Goal: Task Accomplishment & Management: Manage account settings

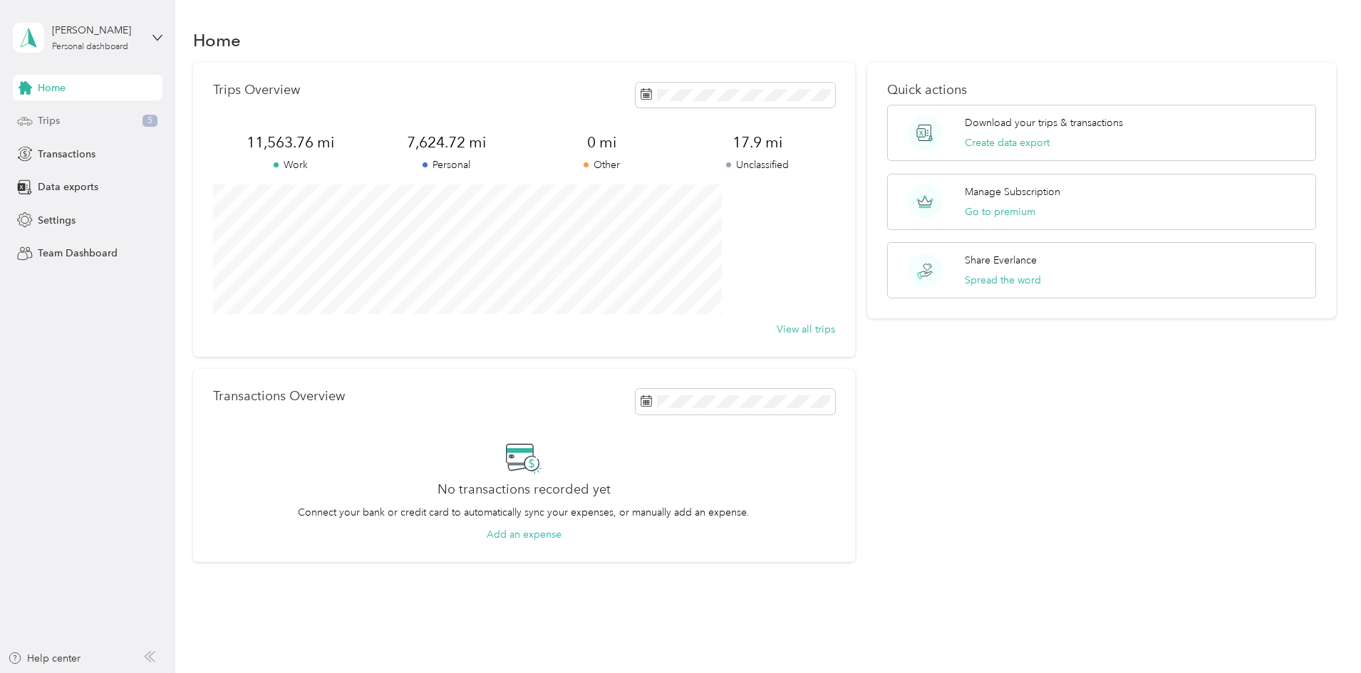
click at [91, 126] on div "Trips 5" at bounding box center [88, 121] width 150 height 26
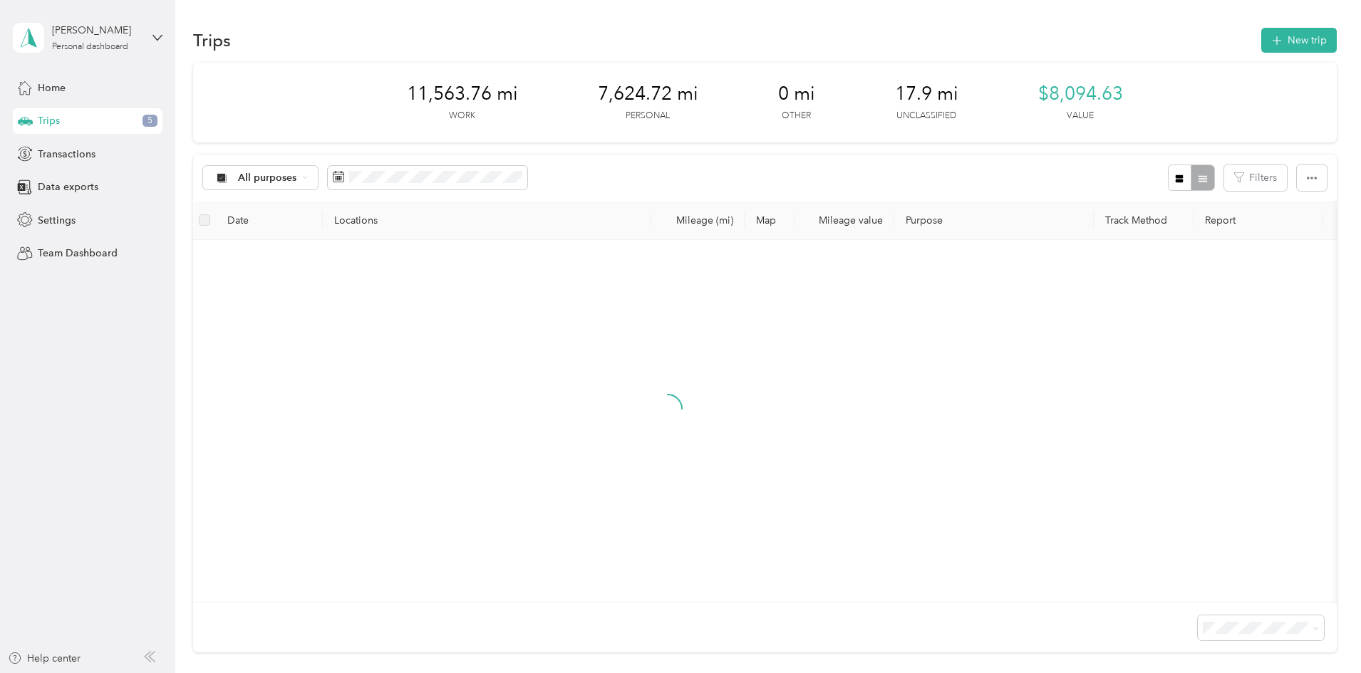
click at [350, 190] on div "All purposes" at bounding box center [365, 178] width 325 height 26
click at [318, 186] on div "All purposes" at bounding box center [260, 178] width 115 height 24
click at [362, 232] on li "Unclassified" at bounding box center [391, 228] width 187 height 25
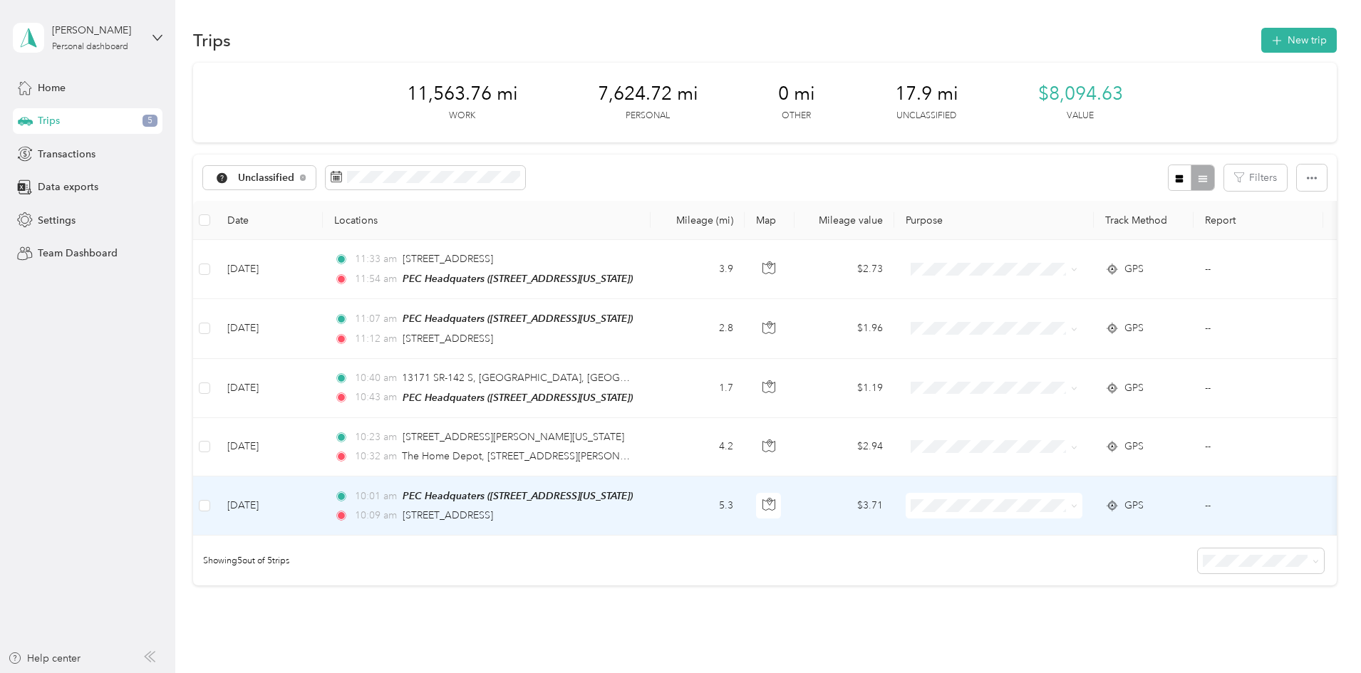
click at [650, 515] on td "10:01 am PEC Headquaters ([STREET_ADDRESS][US_STATE]) 10:09 am 6203 US-[GEOGRAP…" at bounding box center [487, 506] width 328 height 59
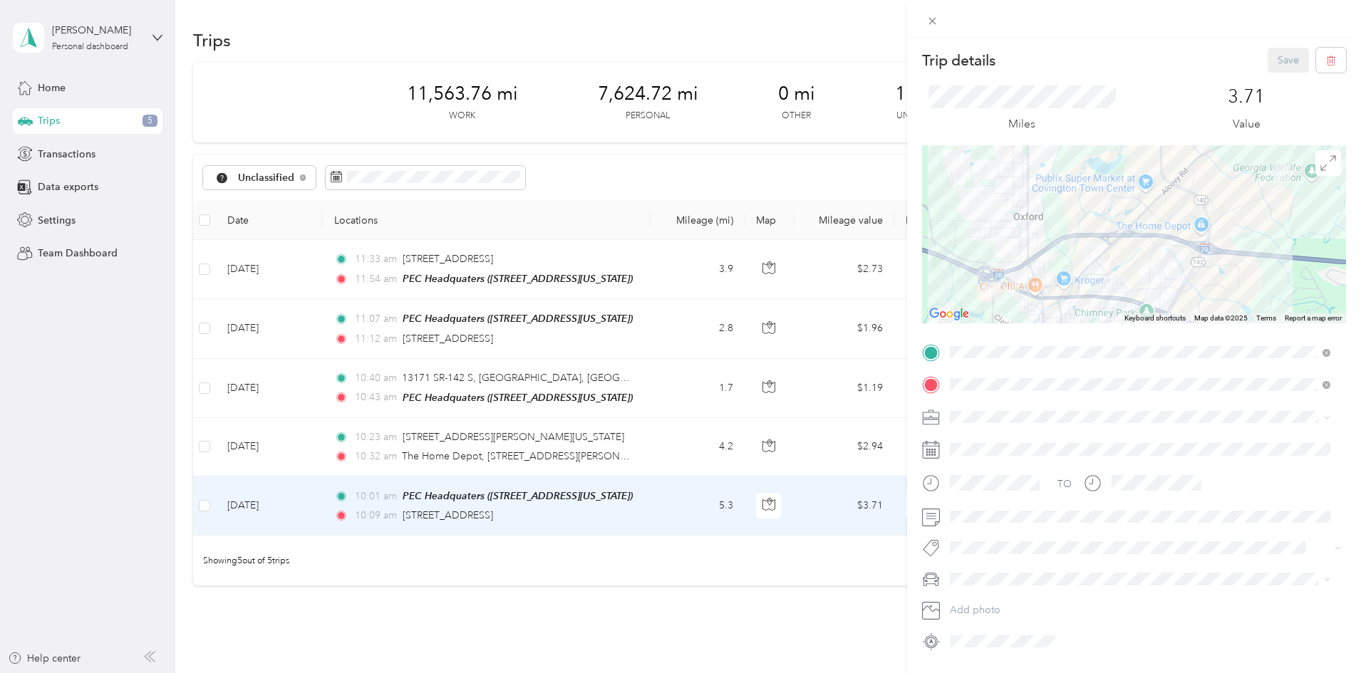
click at [987, 489] on span "Process Equipment & Controls" at bounding box center [1023, 492] width 137 height 12
click at [1277, 52] on button "Save" at bounding box center [1287, 60] width 41 height 25
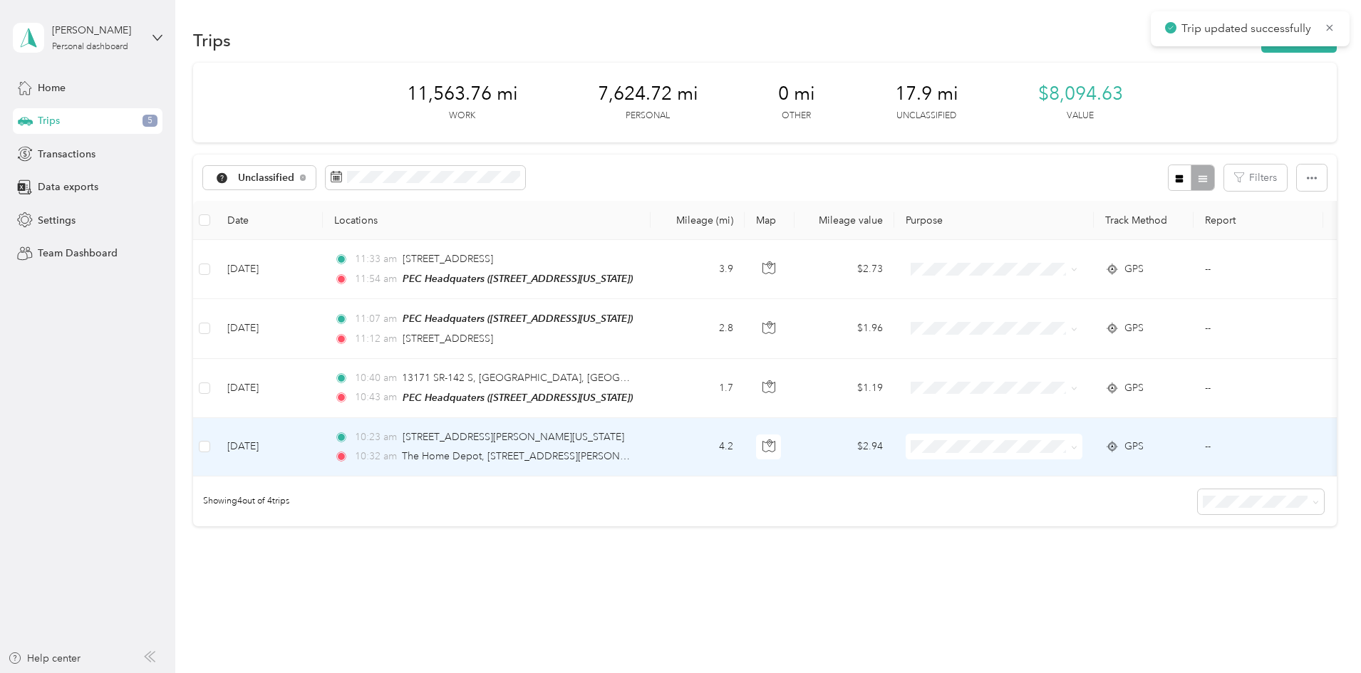
click at [744, 464] on td "4.2" at bounding box center [697, 447] width 94 height 58
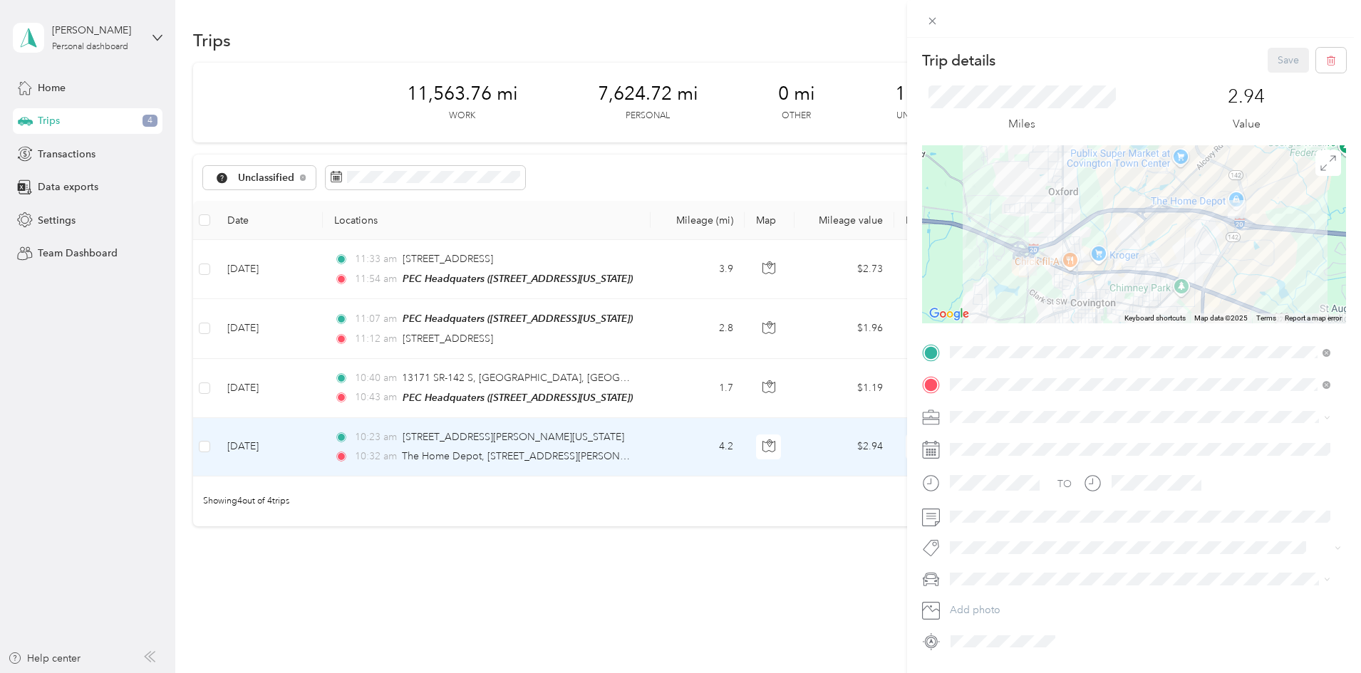
click at [1002, 492] on span "Process Equipment & Controls" at bounding box center [1023, 488] width 137 height 12
click at [1281, 56] on button "Save" at bounding box center [1287, 60] width 41 height 25
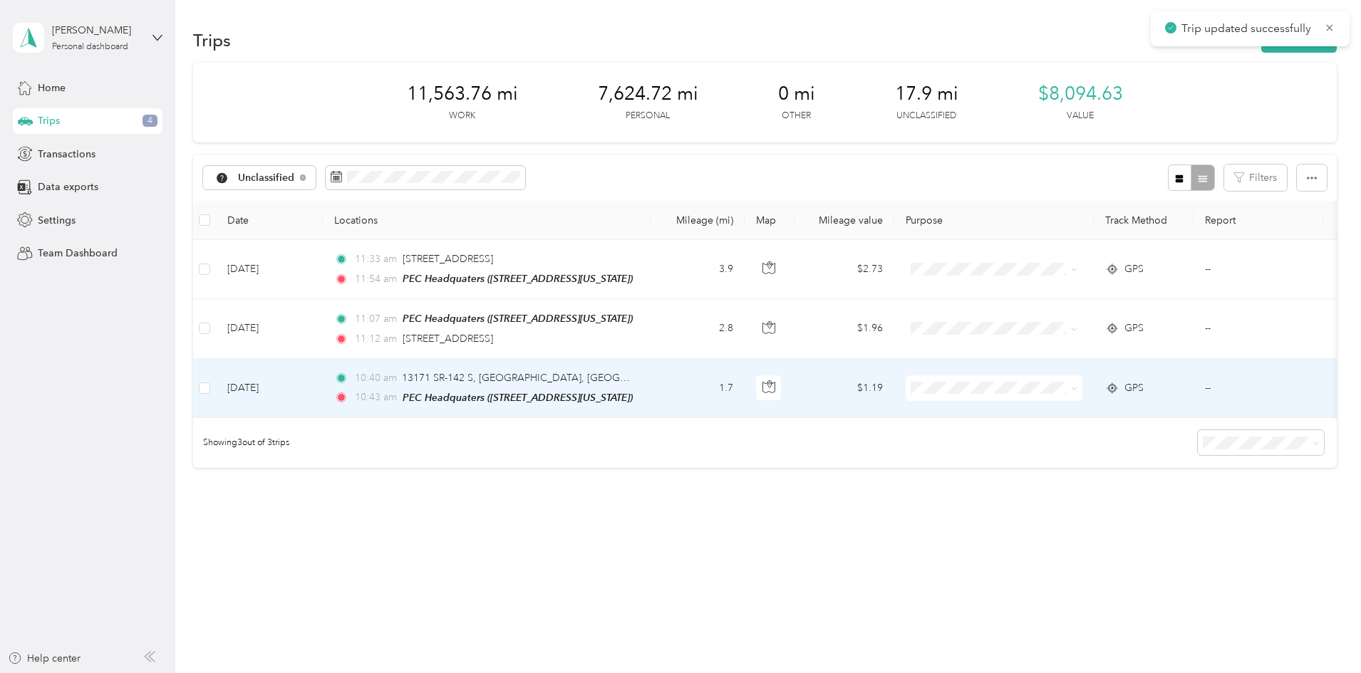
click at [744, 392] on td "1.7" at bounding box center [697, 388] width 94 height 59
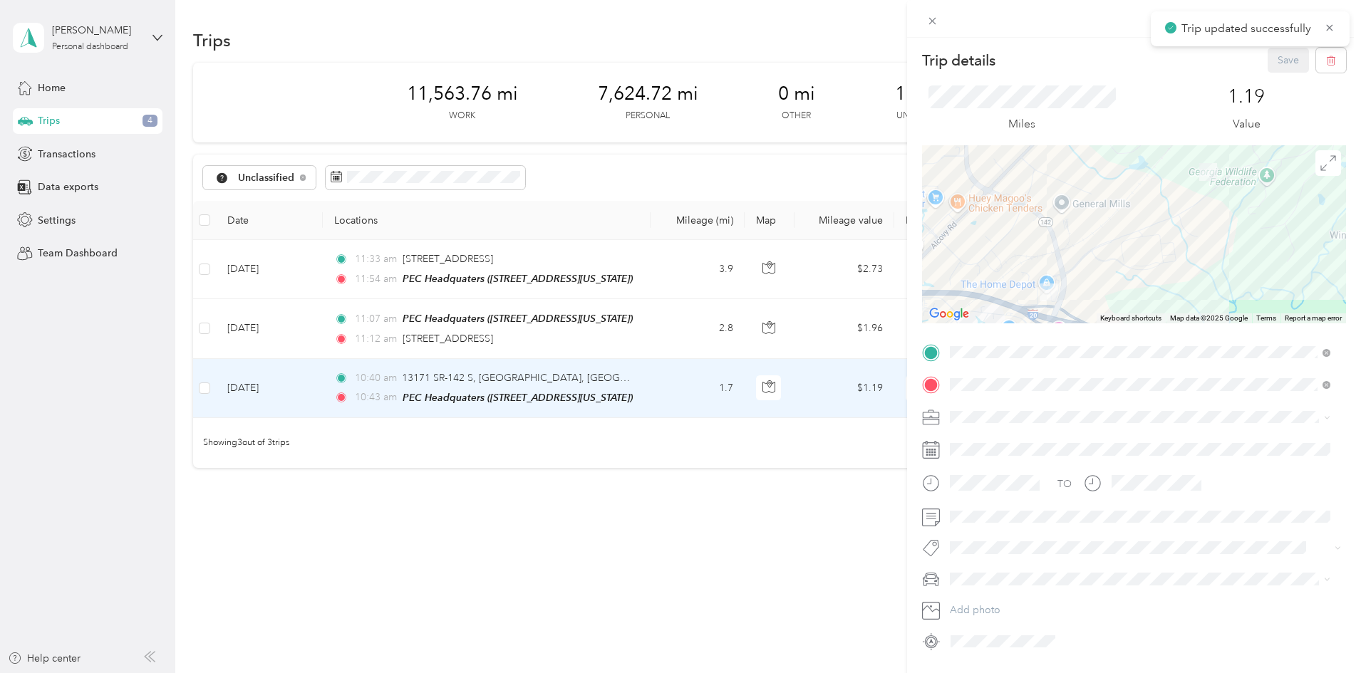
click at [977, 425] on span at bounding box center [1145, 417] width 401 height 23
click at [995, 487] on span "Process Equipment & Controls" at bounding box center [1023, 492] width 137 height 12
click at [1272, 61] on button "Save" at bounding box center [1287, 60] width 41 height 25
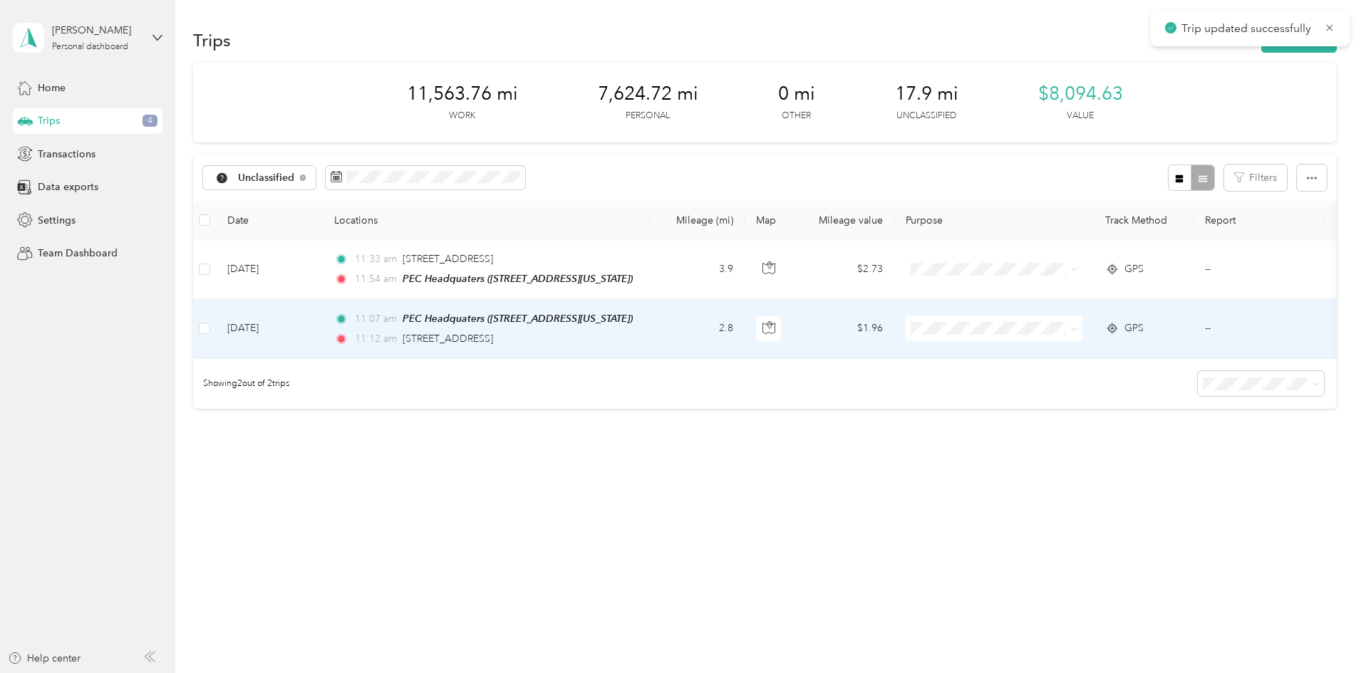
click at [650, 336] on td "11:07 am PEC Headquaters ([STREET_ADDRESS][US_STATE]) 11:12 am [STREET_ADDRESS]" at bounding box center [487, 328] width 328 height 59
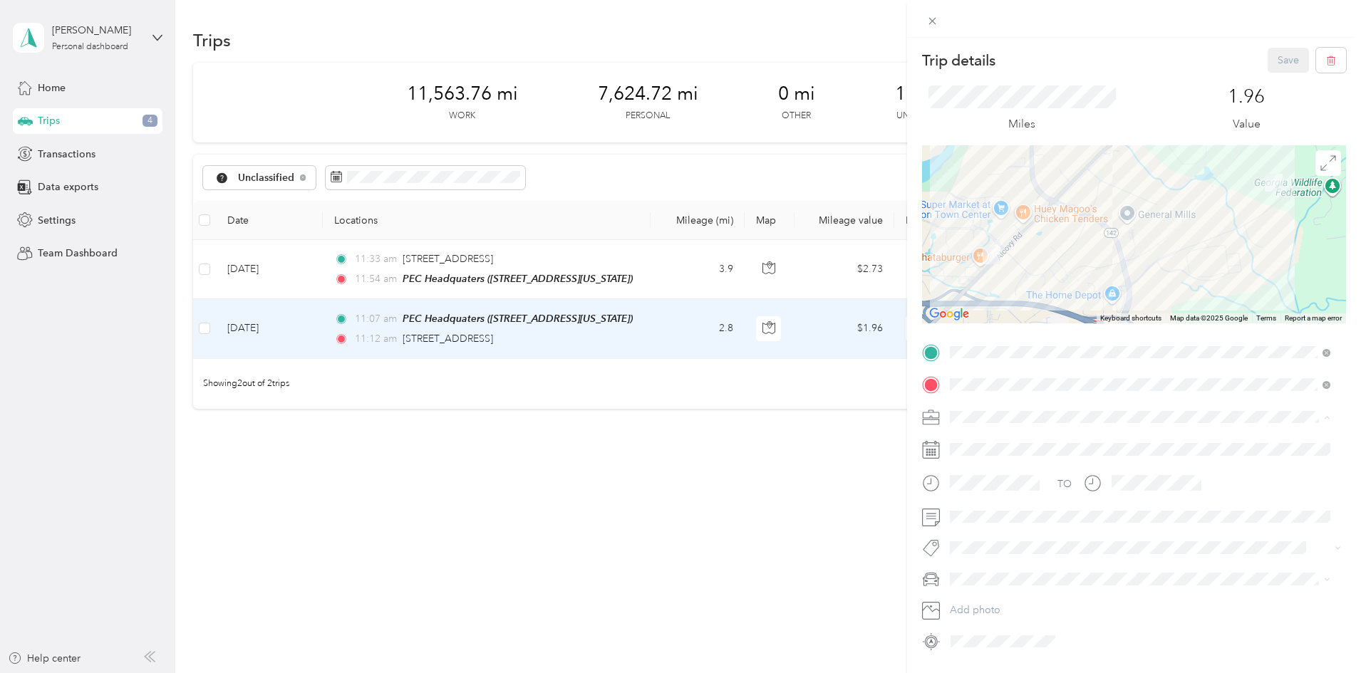
click at [993, 487] on span "Process Equipment & Controls" at bounding box center [1023, 492] width 137 height 12
click at [1000, 463] on div "Personal" at bounding box center [1140, 467] width 370 height 15
click at [1267, 65] on button "Save" at bounding box center [1287, 60] width 41 height 25
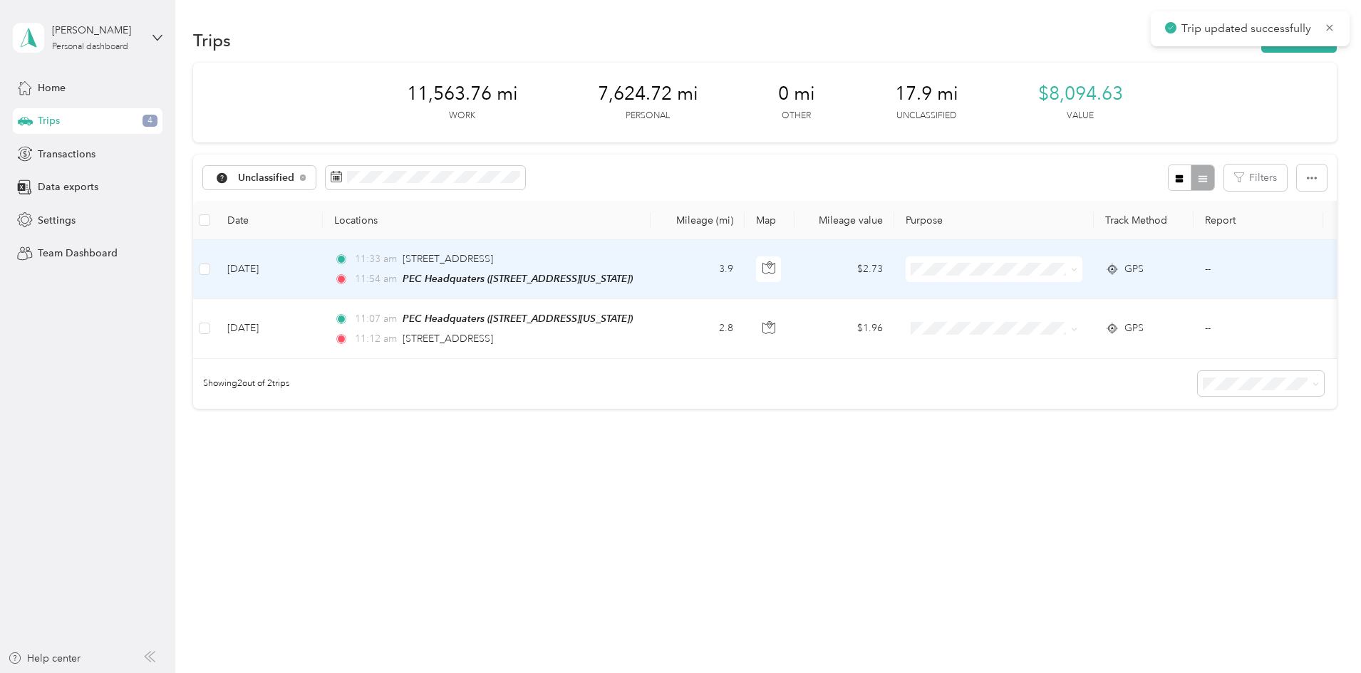
click at [744, 266] on td "3.9" at bounding box center [697, 269] width 94 height 59
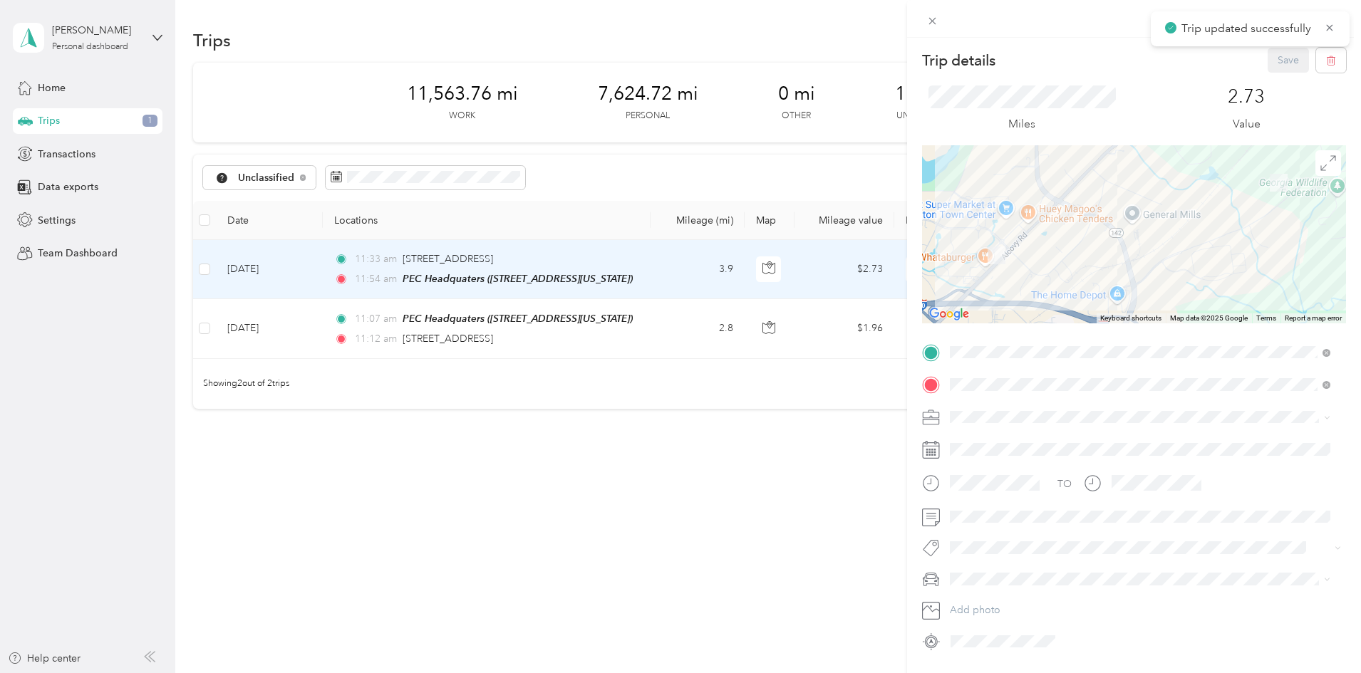
click at [980, 457] on li "Personal" at bounding box center [1140, 467] width 390 height 25
click at [1267, 64] on button "Save" at bounding box center [1287, 60] width 41 height 25
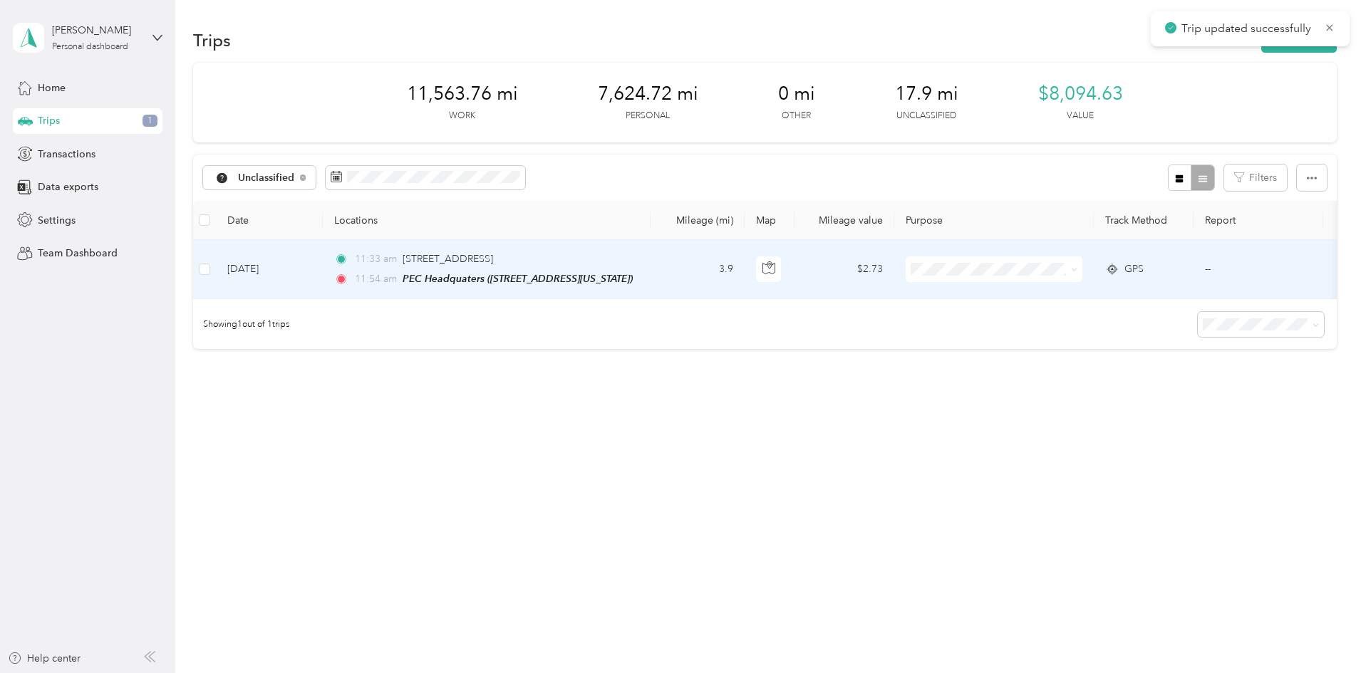
click at [744, 286] on td "3.9" at bounding box center [697, 269] width 94 height 59
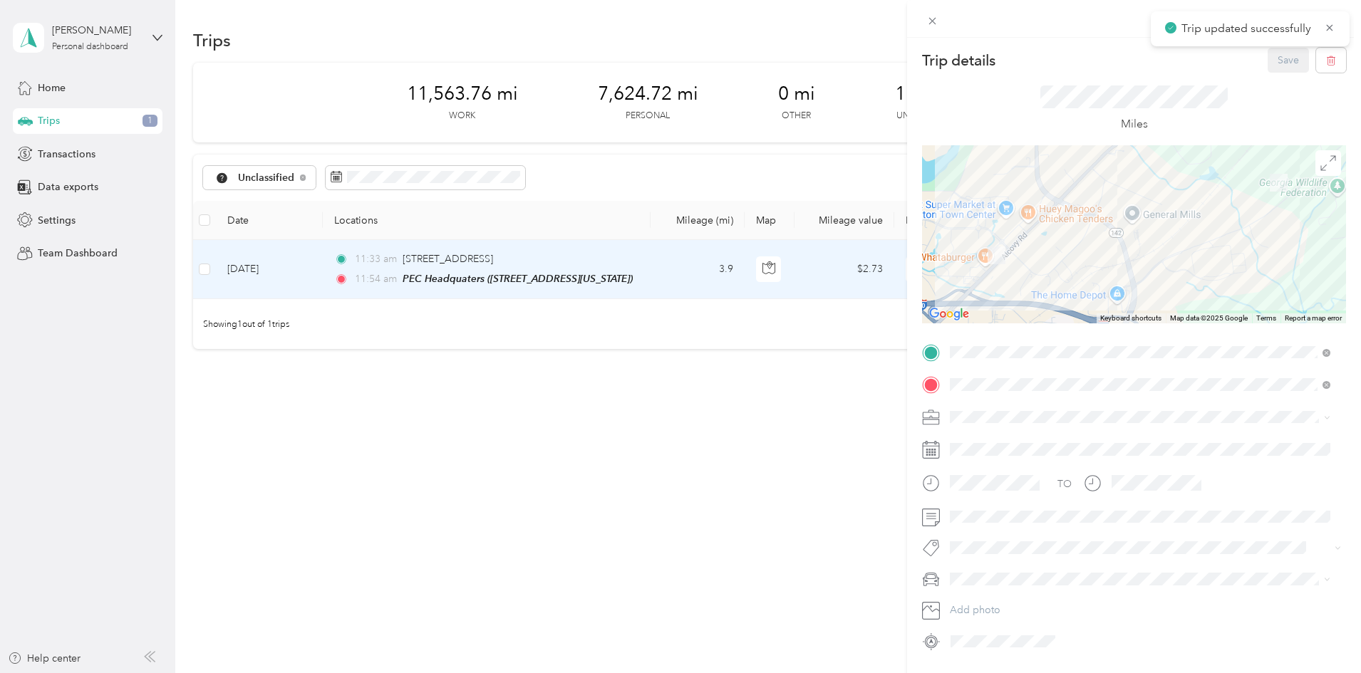
click at [947, 412] on span at bounding box center [1145, 417] width 401 height 23
click at [982, 463] on span "Personal" at bounding box center [974, 466] width 38 height 12
click at [833, 415] on div "Trip details Save This trip cannot be edited because it is either under review,…" at bounding box center [680, 336] width 1361 height 673
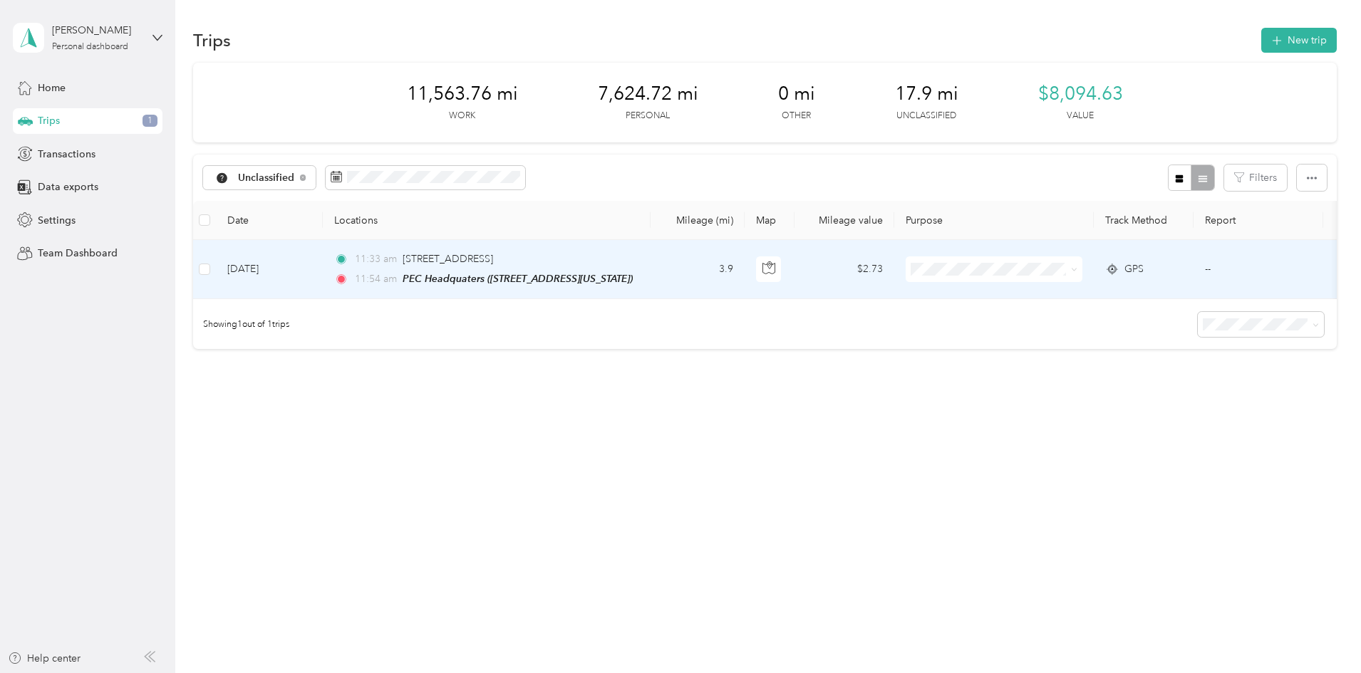
click at [744, 264] on td "3.9" at bounding box center [697, 269] width 94 height 59
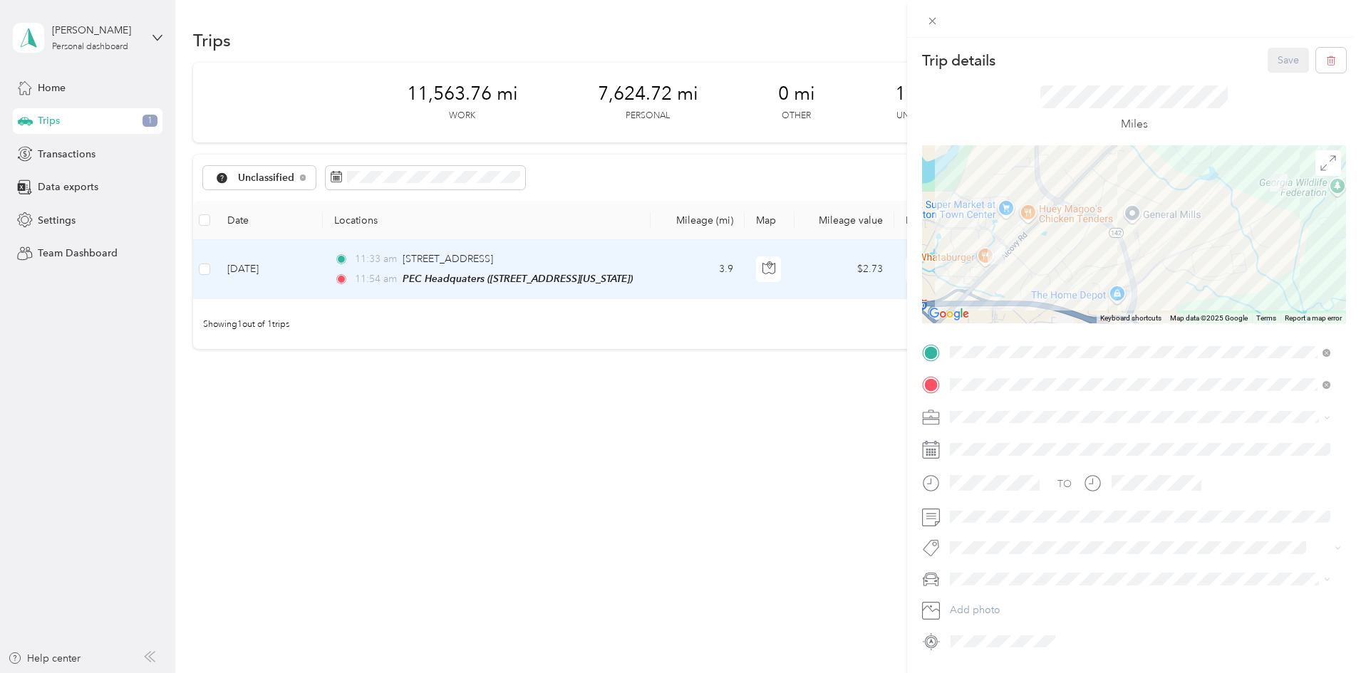
click at [988, 461] on span "Personal" at bounding box center [974, 467] width 38 height 12
click at [988, 476] on ol "Work Personal Process Equipment & Controls Permits Unlimited Ministry Other Cha…" at bounding box center [1140, 529] width 390 height 199
click at [997, 489] on span "Process Equipment & Controls" at bounding box center [1023, 492] width 137 height 12
click at [997, 467] on div "Personal" at bounding box center [1140, 467] width 370 height 15
click at [990, 492] on span "Process Equipment & Controls" at bounding box center [1023, 492] width 137 height 12
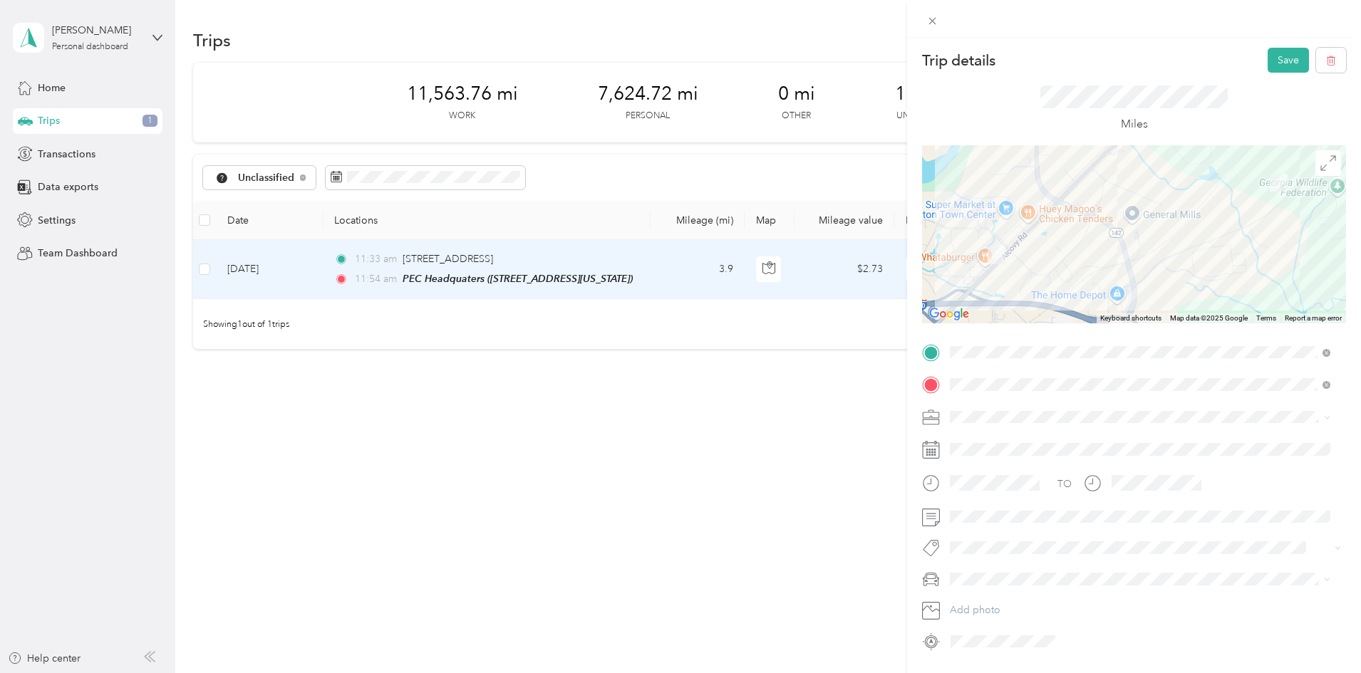
click at [1272, 45] on div "Trip details Save This trip cannot be edited because it is either under review,…" at bounding box center [1134, 374] width 454 height 673
click at [1272, 51] on button "Save" at bounding box center [1287, 60] width 41 height 25
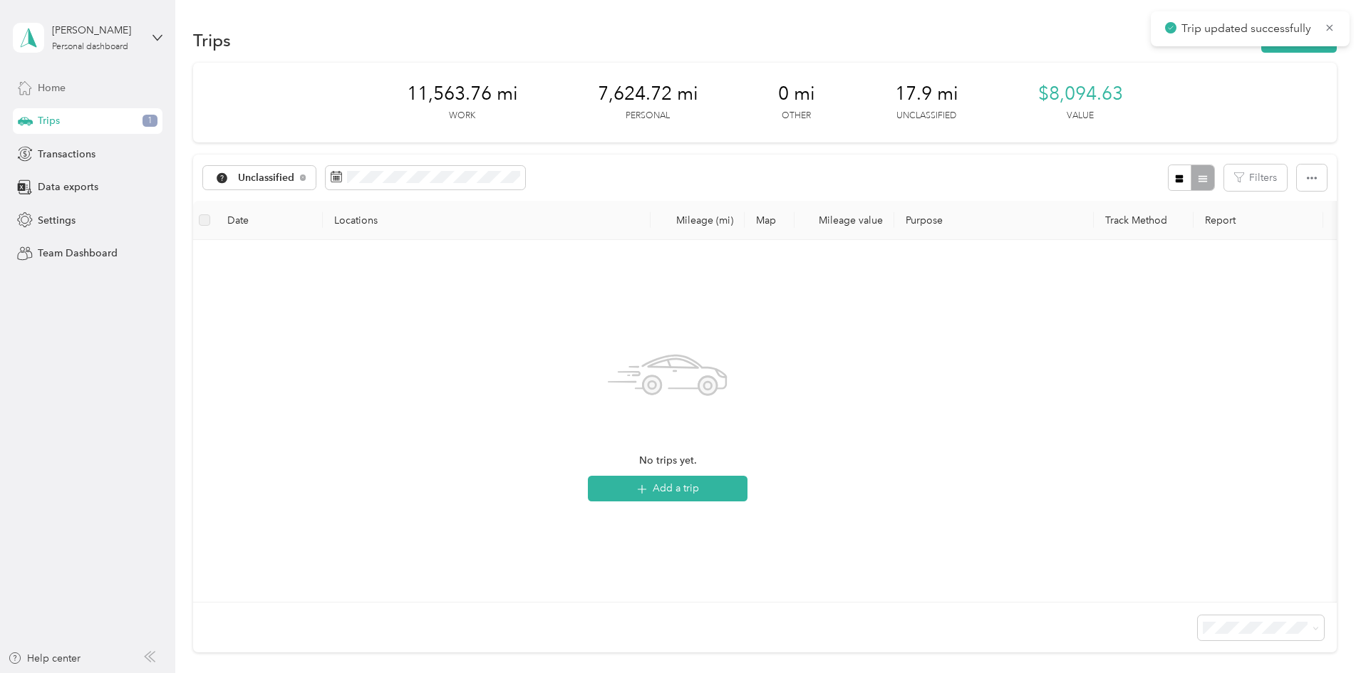
click at [101, 87] on div "Home" at bounding box center [88, 88] width 150 height 26
